Goal: Information Seeking & Learning: Learn about a topic

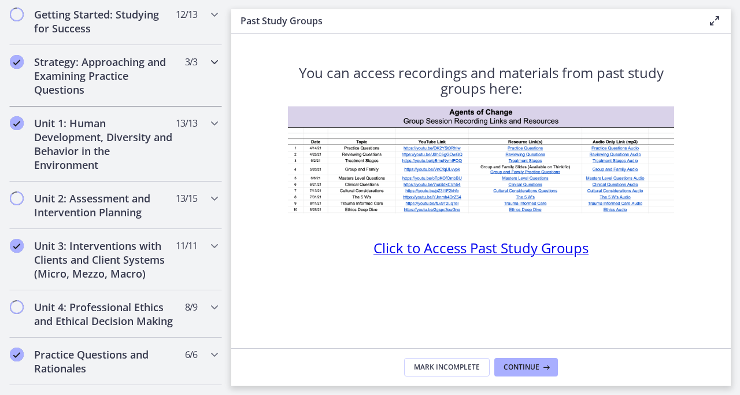
scroll to position [203, 0]
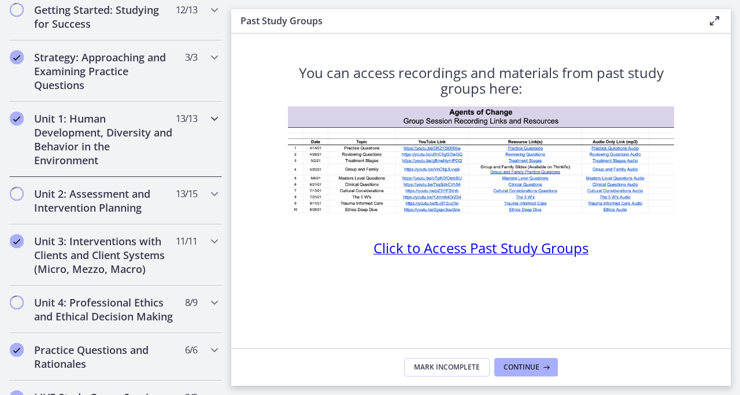
click at [88, 140] on h2 "Unit 1: Human Development, Diversity and Behavior in the Environment" at bounding box center [104, 139] width 141 height 55
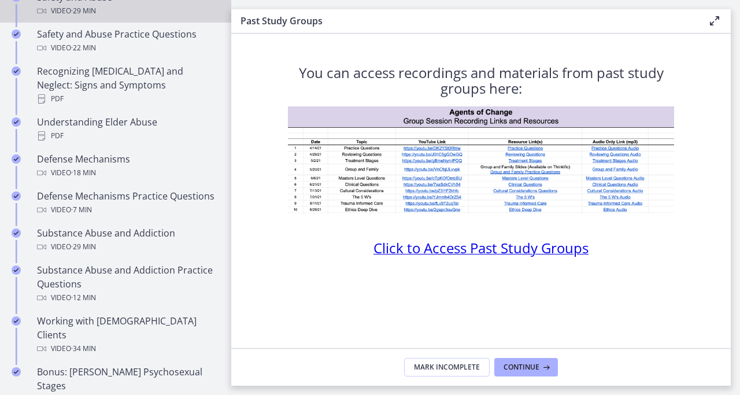
scroll to position [559, 0]
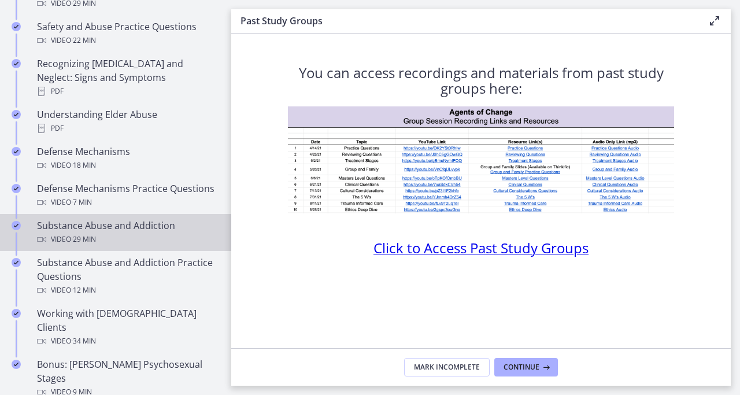
click at [60, 219] on div "Substance Abuse and Addiction Video · 29 min" at bounding box center [127, 233] width 180 height 28
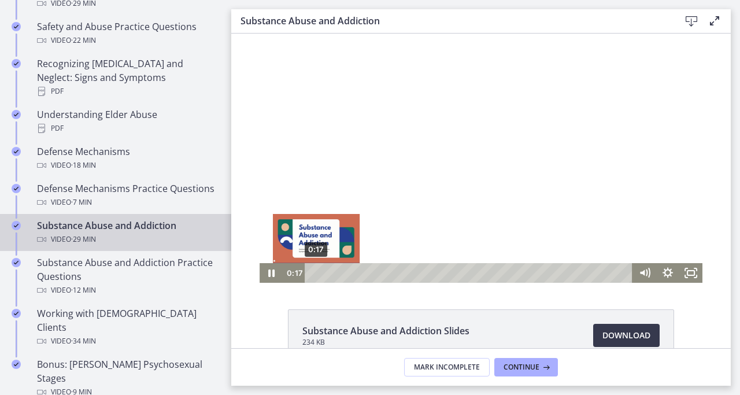
click at [316, 271] on div "0:17" at bounding box center [470, 273] width 314 height 20
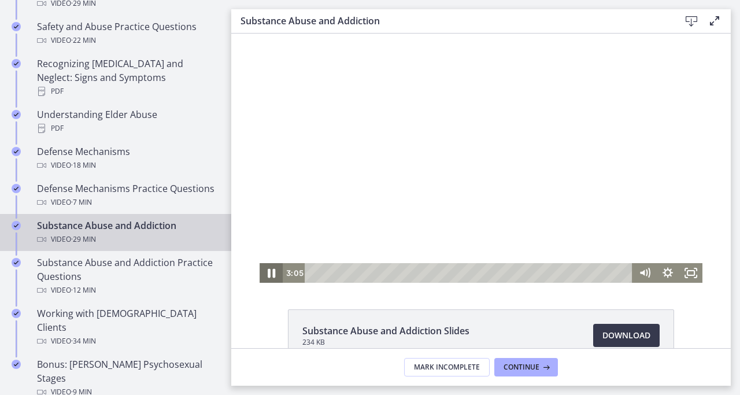
click at [271, 274] on icon "Pause" at bounding box center [271, 273] width 28 height 24
click at [270, 267] on icon "Play Video" at bounding box center [272, 273] width 28 height 24
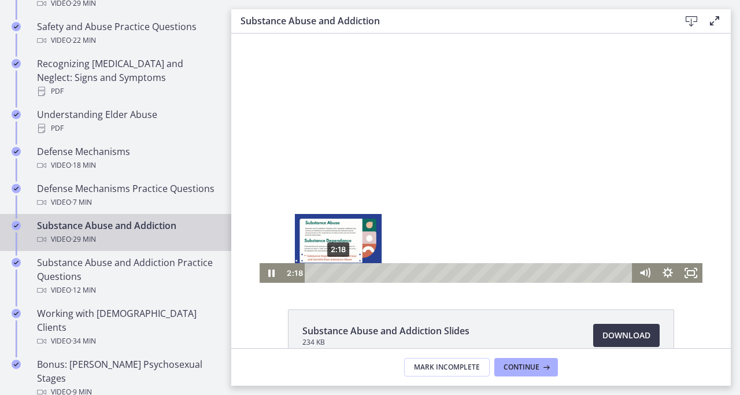
click at [338, 272] on div "2:18" at bounding box center [470, 273] width 314 height 20
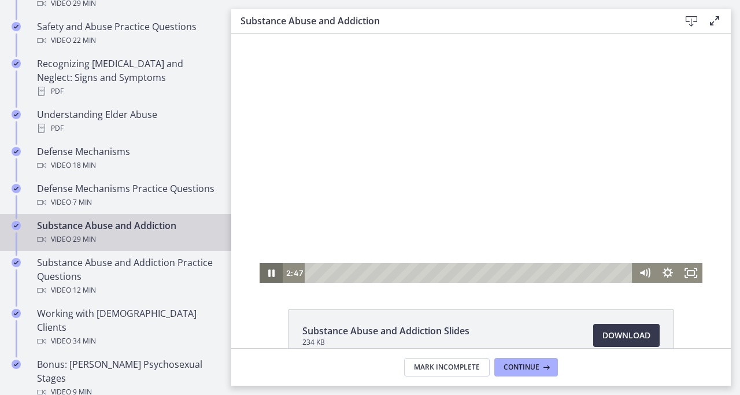
click at [272, 272] on icon "Pause" at bounding box center [271, 273] width 23 height 20
click at [273, 273] on icon "Play Video" at bounding box center [272, 273] width 6 height 8
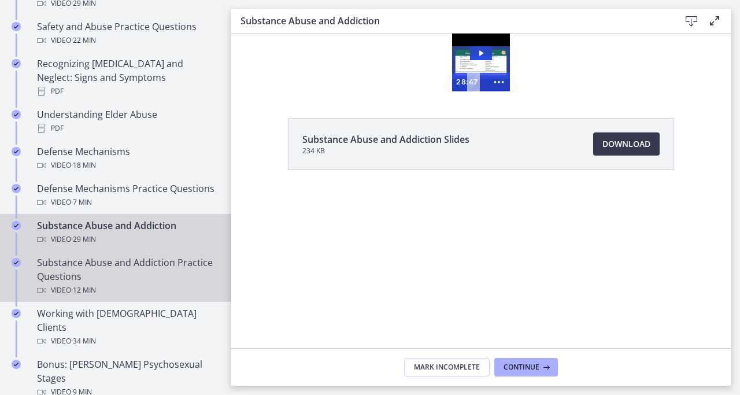
click at [79, 262] on div "Substance Abuse and Addiction Practice Questions Video · 12 min" at bounding box center [127, 277] width 180 height 42
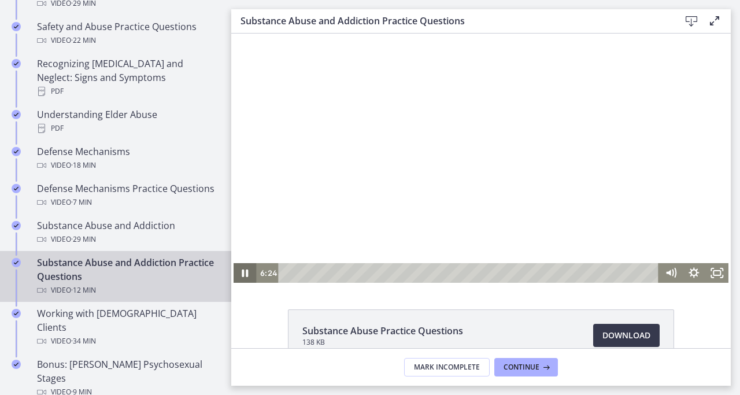
click at [241, 271] on icon "Pause" at bounding box center [245, 273] width 23 height 20
click at [244, 271] on icon "Play Video" at bounding box center [245, 273] width 7 height 10
